Goal: Transaction & Acquisition: Purchase product/service

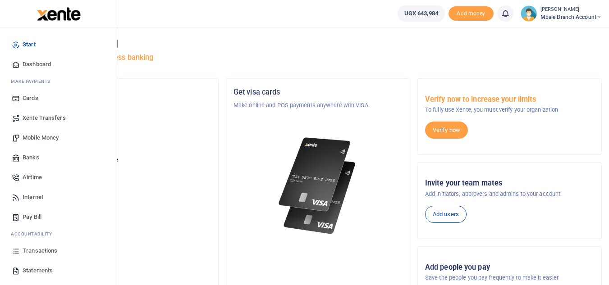
click at [34, 139] on span "Mobile Money" at bounding box center [41, 137] width 36 height 9
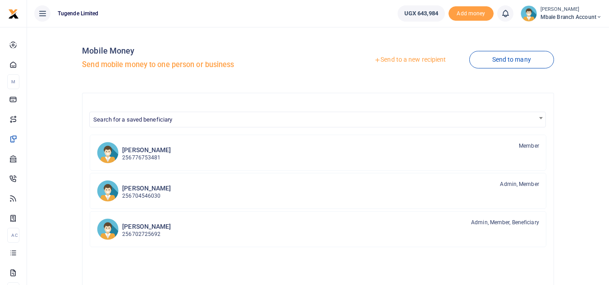
click at [416, 59] on link "Send to a new recipient" at bounding box center [410, 60] width 118 height 16
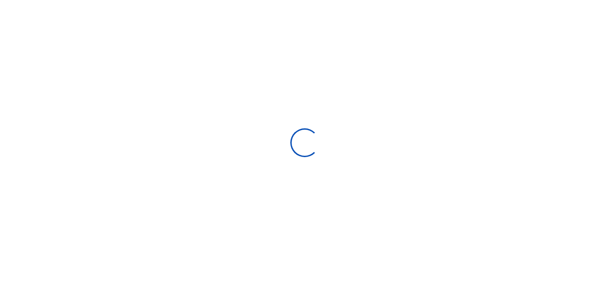
select select "Loading bundles"
select select
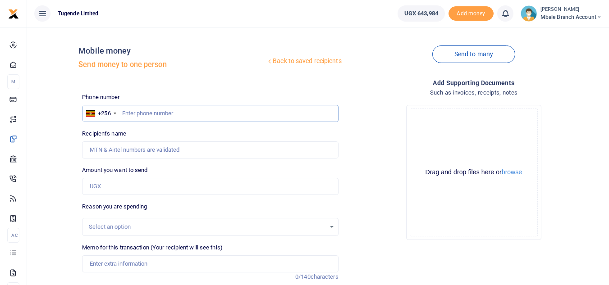
click at [163, 113] on input "text" at bounding box center [210, 113] width 256 height 17
type input "704639726"
type input "Jimmy Musimbi"
type input "704639726"
click at [122, 188] on input "Amount you want to send" at bounding box center [210, 186] width 256 height 17
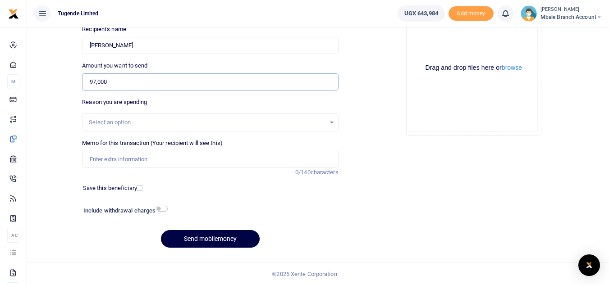
scroll to position [105, 0]
type input "97,000"
click at [330, 122] on div "Select an option" at bounding box center [210, 122] width 255 height 10
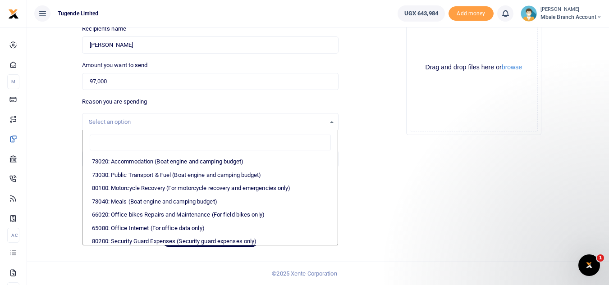
scroll to position [0, 0]
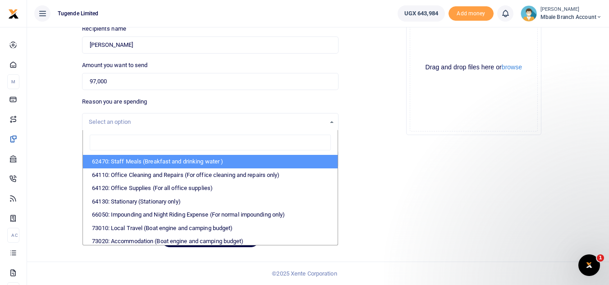
click at [247, 162] on li "62470: Staff Meals (Breakfast and drinking water )" at bounding box center [210, 162] width 254 height 14
select select "23"
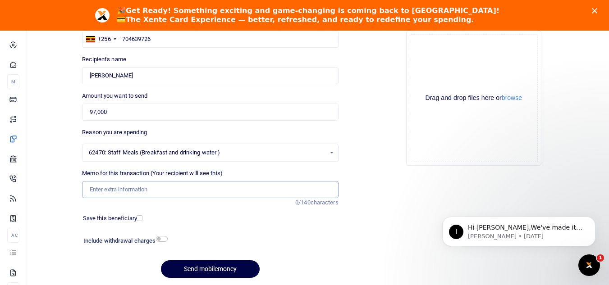
click at [228, 193] on input "Memo for this transaction (Your recipient will see this)" at bounding box center [210, 189] width 256 height 17
paste input "TLUG-016114"
click at [106, 190] on input "TLUG-016114" at bounding box center [210, 189] width 256 height 17
type input "TLUG016114"
click at [298, 241] on div at bounding box center [243, 242] width 153 height 14
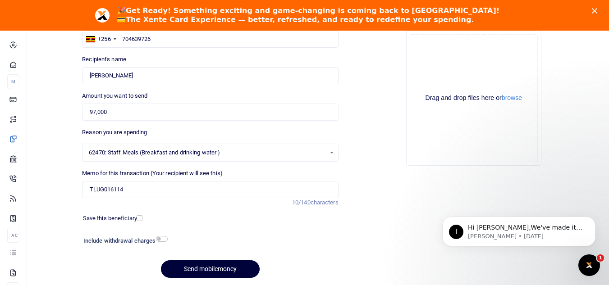
click at [225, 266] on button "Send mobilemoney" at bounding box center [210, 270] width 99 height 18
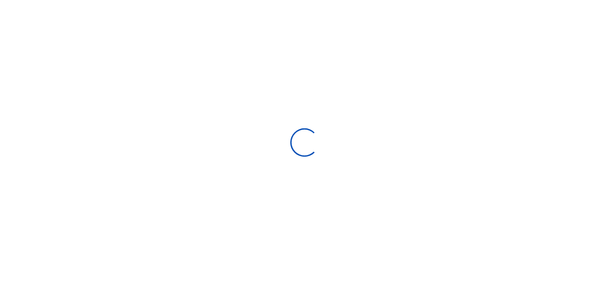
scroll to position [74, 0]
select select "Loading bundles"
select select
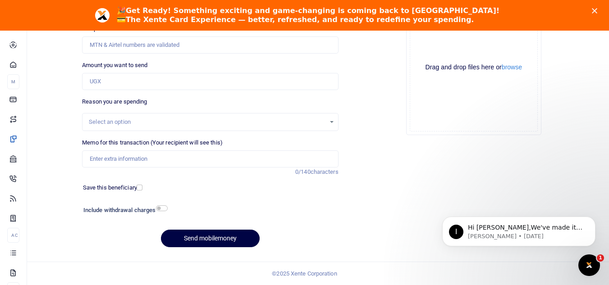
scroll to position [0, 0]
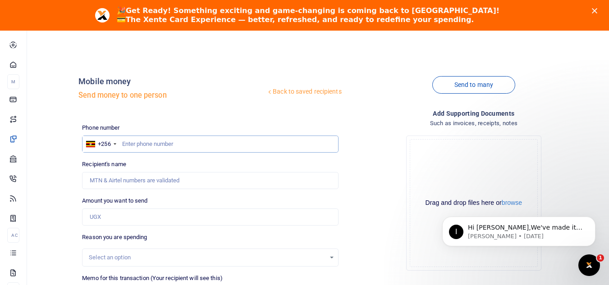
click at [168, 138] on input "text" at bounding box center [210, 144] width 256 height 17
type input "704639726"
type input "Jimmy Musimbi"
type input "704639726"
click at [175, 219] on input "Amount you want to send" at bounding box center [210, 217] width 256 height 17
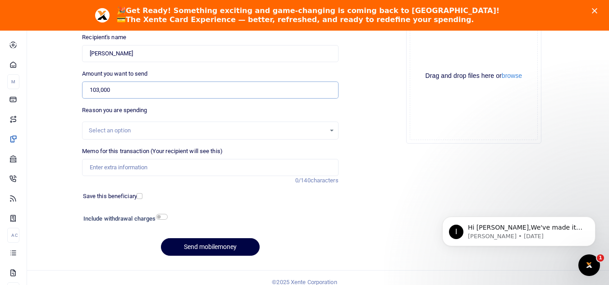
scroll to position [132, 0]
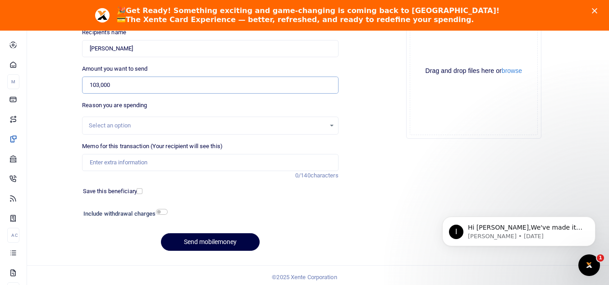
type input "103,000"
click at [325, 127] on div "Select an option" at bounding box center [207, 125] width 236 height 9
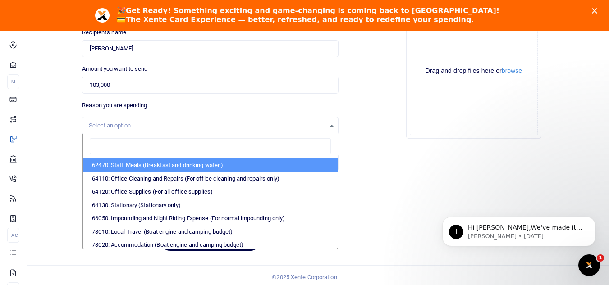
click at [194, 166] on li "62470: Staff Meals (Breakfast and drinking water )" at bounding box center [210, 166] width 254 height 14
select select "23"
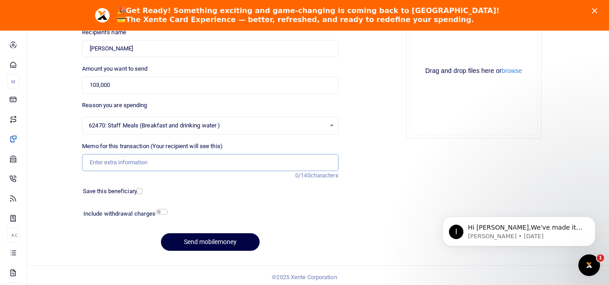
click at [131, 162] on input "Memo for this transaction (Your recipient will see this)" at bounding box center [210, 162] width 256 height 17
paste input "TLUG-016193"
click at [107, 161] on input "TLUG-016193" at bounding box center [210, 162] width 256 height 17
type input "TLUG016193"
click at [237, 237] on button "Send mobilemoney" at bounding box center [210, 243] width 99 height 18
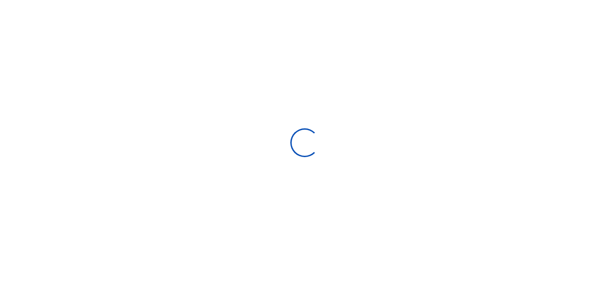
select select
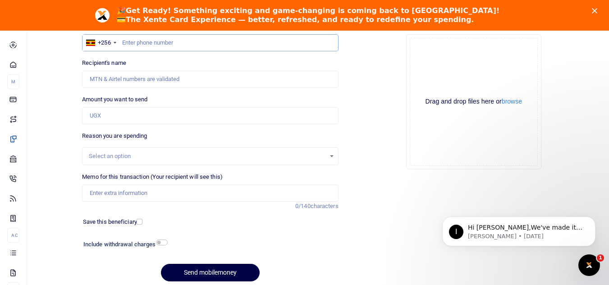
click at [156, 44] on input "text" at bounding box center [210, 42] width 256 height 17
type input "704639726"
type input "[PERSON_NAME]"
type input "704639726"
click at [133, 114] on input "Amount you want to send" at bounding box center [210, 115] width 256 height 17
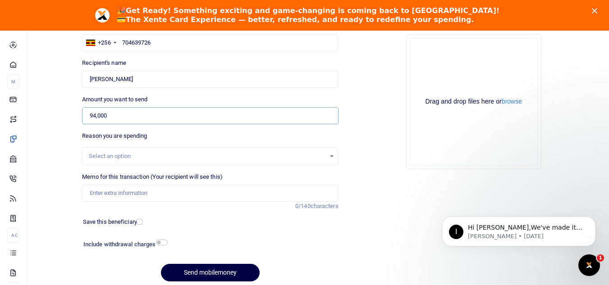
type input "94,000"
click at [140, 156] on div "Select an option" at bounding box center [207, 156] width 236 height 9
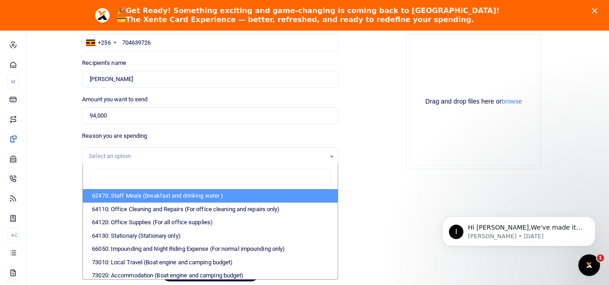
click at [146, 195] on li "62470: Staff Meals (Breakfast and drinking water )" at bounding box center [210, 196] width 254 height 14
select select "23"
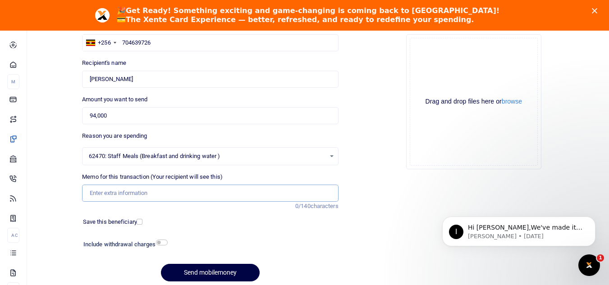
click at [146, 195] on input "Memo for this transaction (Your recipient will see this)" at bounding box center [210, 193] width 256 height 17
paste input "TLUG-016194"
click at [107, 192] on input "TLUG-016194" at bounding box center [210, 193] width 256 height 17
type input "TLUG016194"
click at [193, 271] on button "Send mobilemoney" at bounding box center [210, 273] width 99 height 18
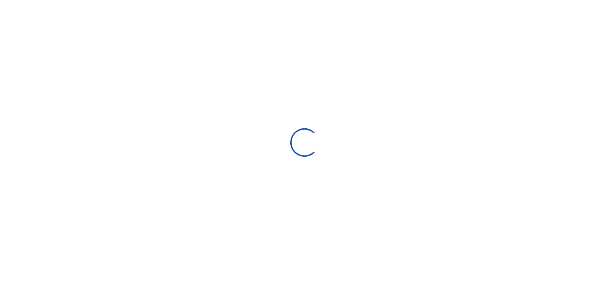
scroll to position [71, 0]
select select
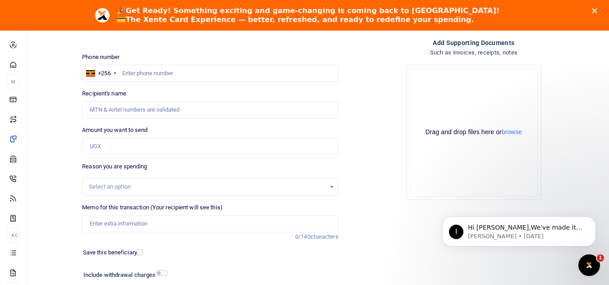
scroll to position [0, 0]
